Goal: Find specific page/section: Find specific page/section

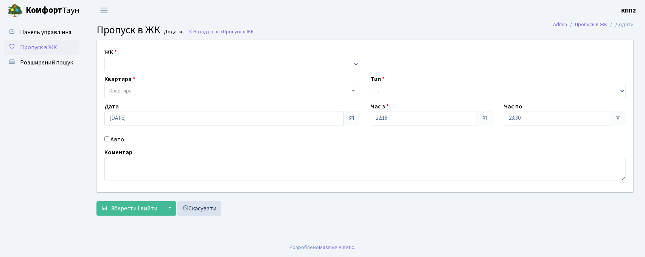
click at [35, 47] on span "Пропуск в ЖК" at bounding box center [38, 47] width 37 height 8
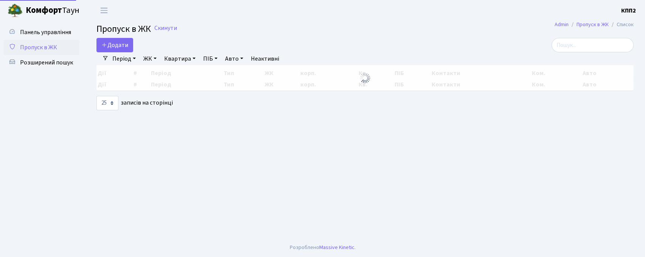
select select "25"
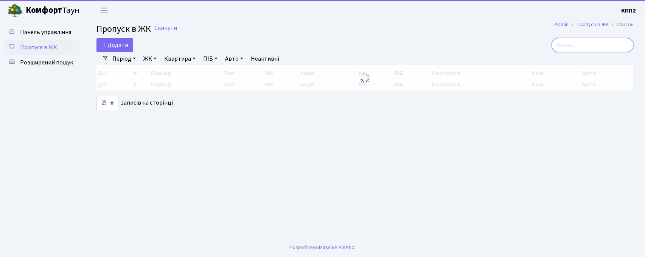
drag, startPoint x: 579, startPoint y: 46, endPoint x: 580, endPoint y: 40, distance: 6.2
click at [580, 43] on input "search" at bounding box center [593, 45] width 82 height 14
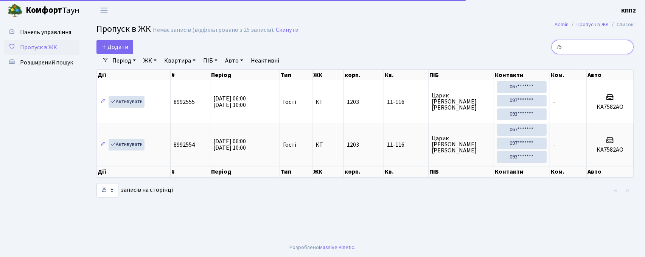
type input "7"
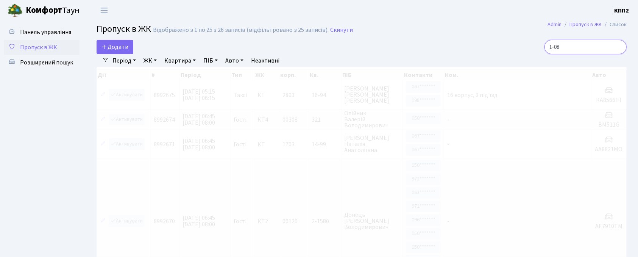
type input "1-083"
